Goal: Transaction & Acquisition: Purchase product/service

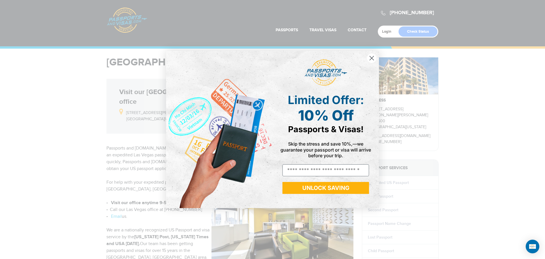
click at [373, 58] on circle "Close dialog" at bounding box center [371, 57] width 9 height 9
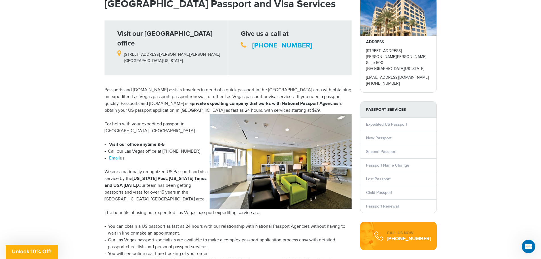
scroll to position [57, 0]
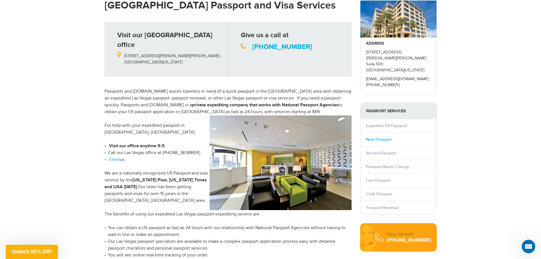
click at [386, 137] on link "New Passport" at bounding box center [378, 139] width 25 height 5
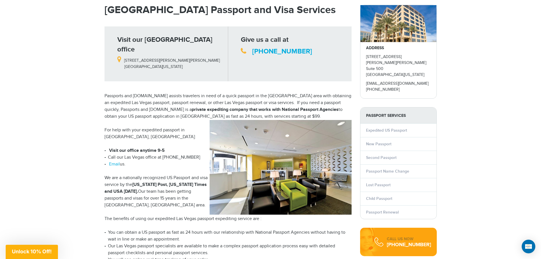
click at [377, 195] on li "Child Passport" at bounding box center [398, 198] width 76 height 14
drag, startPoint x: 377, startPoint y: 188, endPoint x: 374, endPoint y: 192, distance: 5.1
click at [377, 191] on li "Child Passport" at bounding box center [398, 198] width 76 height 14
click at [374, 196] on link "Child Passport" at bounding box center [379, 198] width 26 height 5
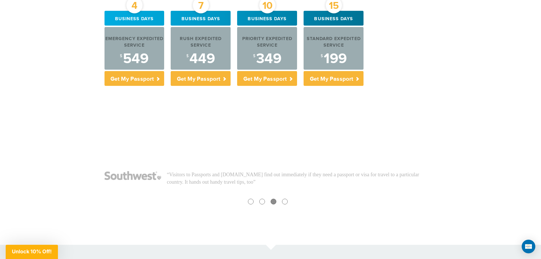
scroll to position [199, 0]
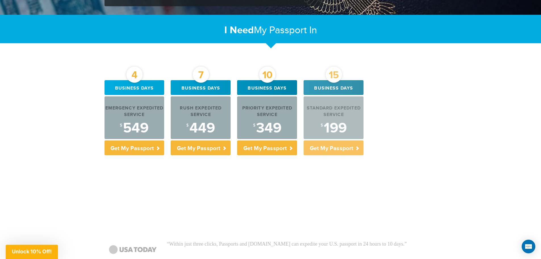
click at [353, 147] on p "Get My Passport" at bounding box center [333, 147] width 60 height 15
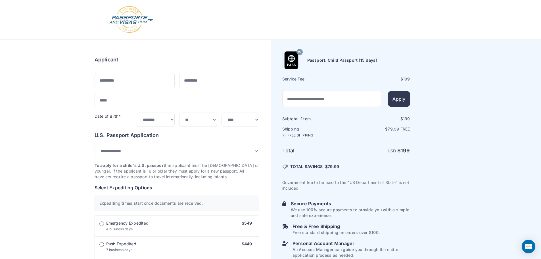
select select "*****"
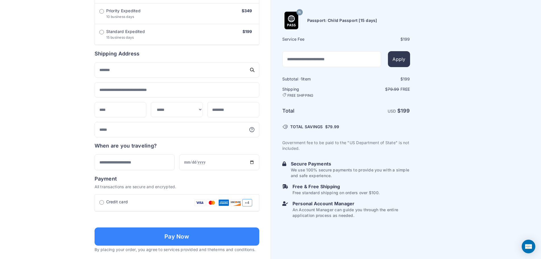
scroll to position [255, 0]
